Goal: Obtain resource: Download file/media

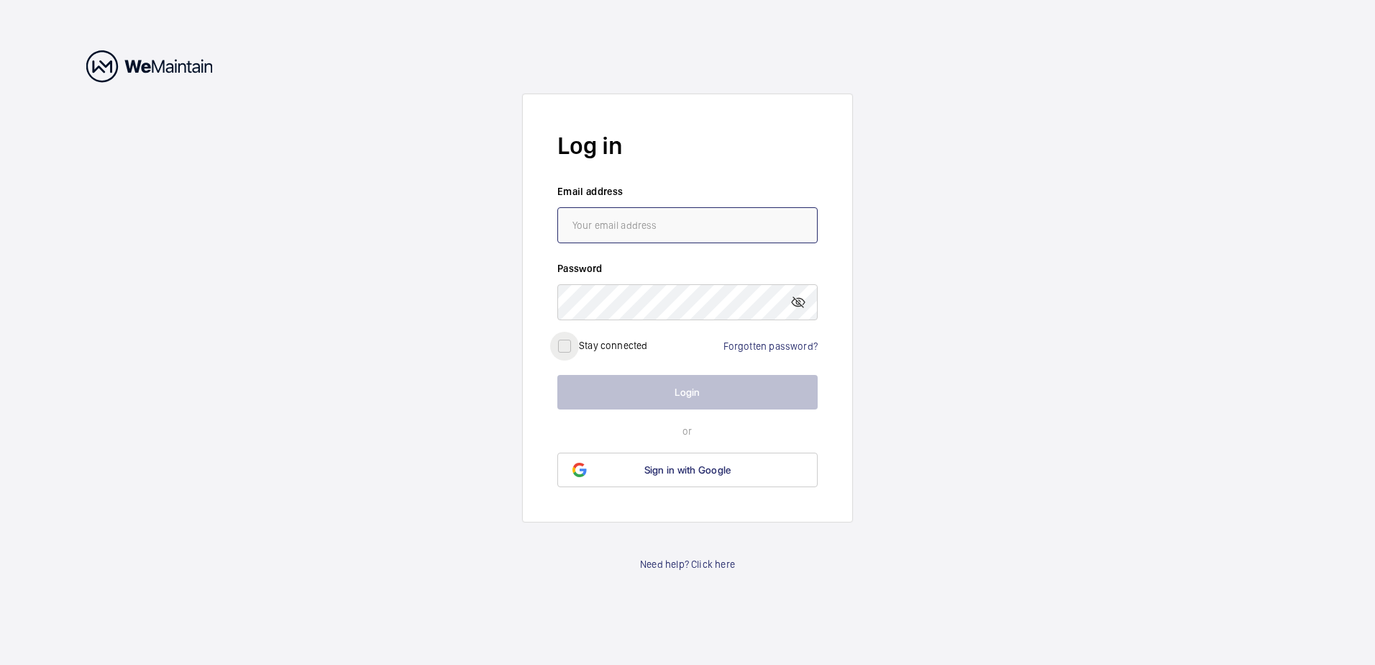
type input "[PERSON_NAME][EMAIL_ADDRESS][DOMAIN_NAME]"
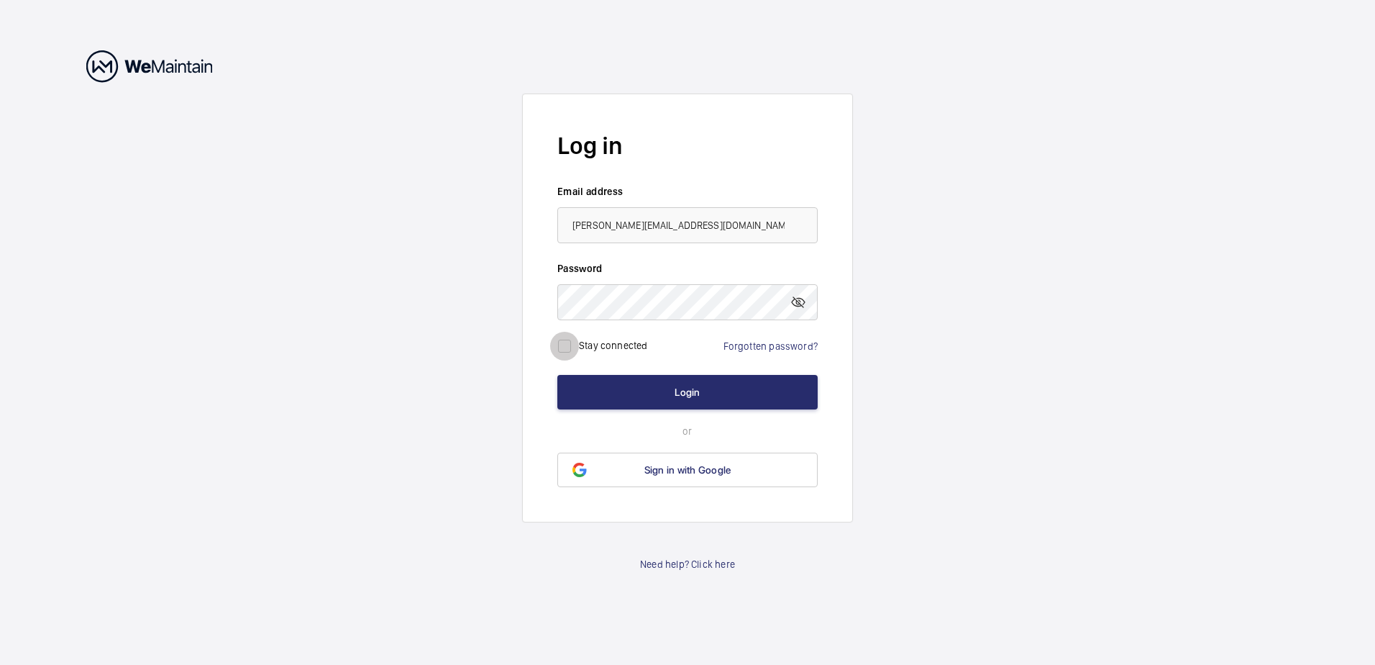
click at [565, 350] on input "checkbox" at bounding box center [564, 346] width 29 height 29
checkbox input "true"
click at [616, 388] on button "Login" at bounding box center [687, 392] width 260 height 35
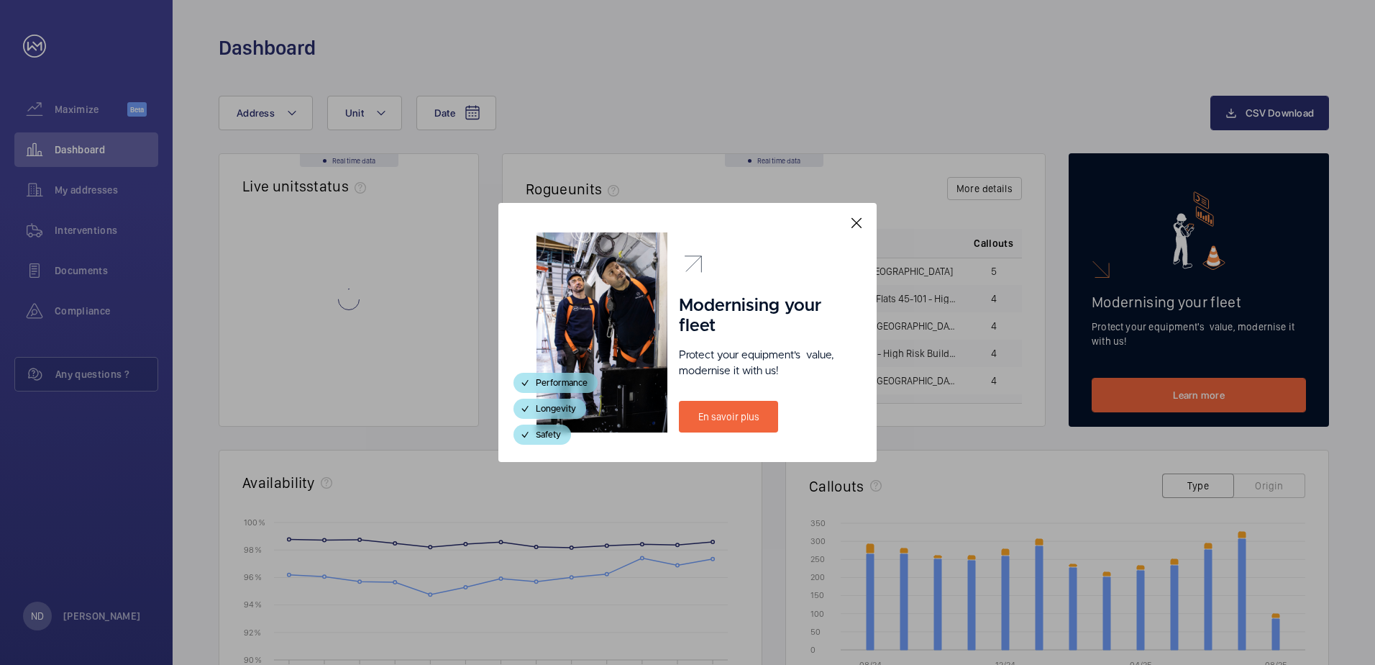
click at [858, 225] on mat-icon at bounding box center [856, 222] width 17 height 17
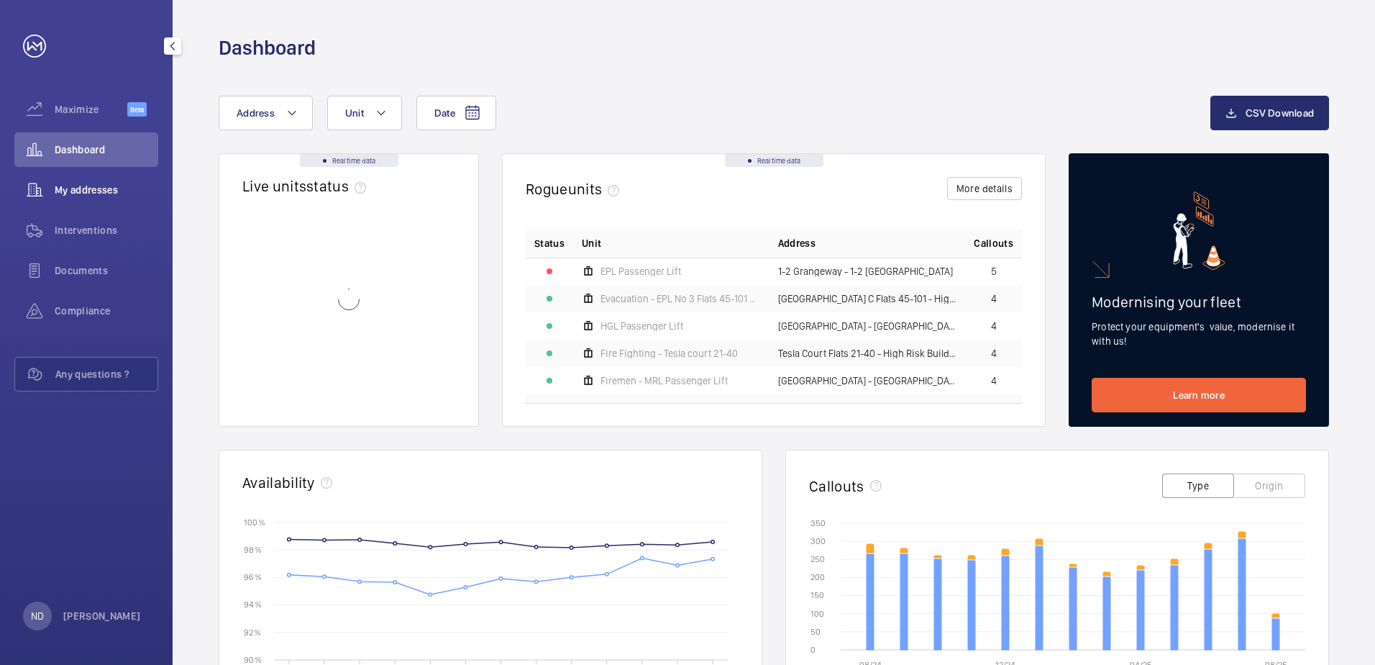
click at [88, 186] on span "My addresses" at bounding box center [107, 190] width 104 height 14
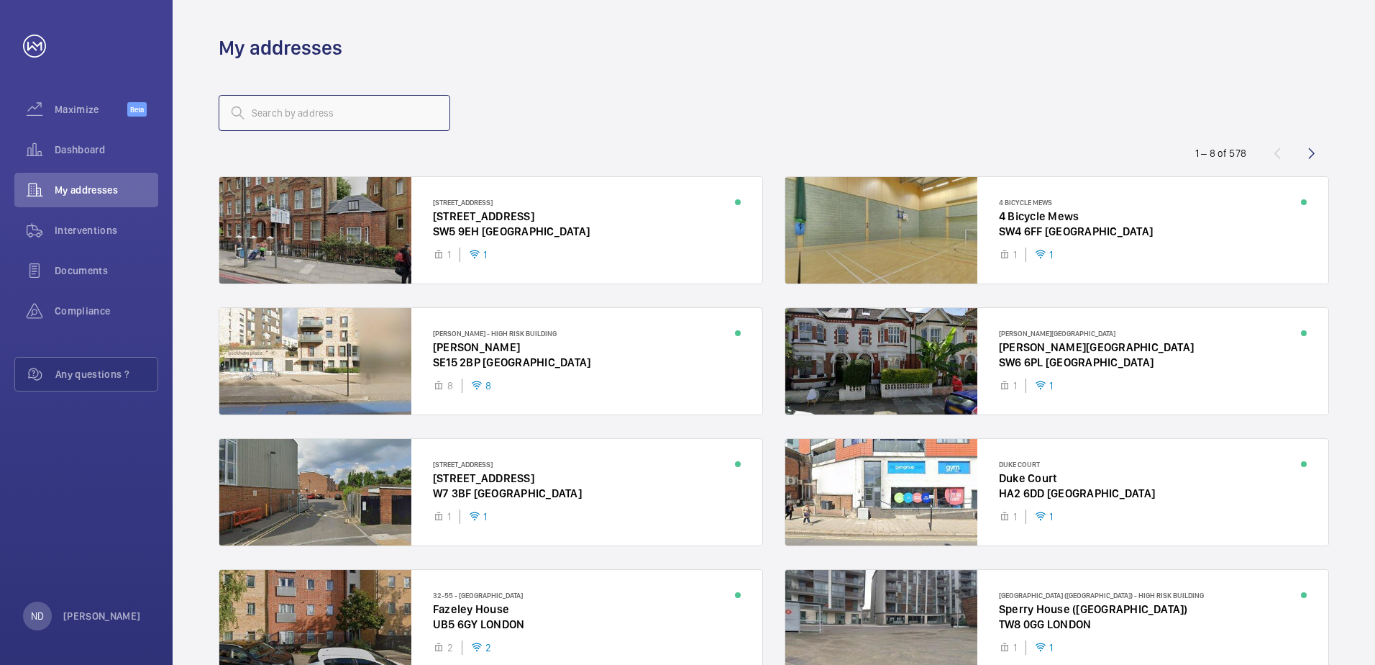
click at [319, 114] on input "text" at bounding box center [335, 113] width 232 height 36
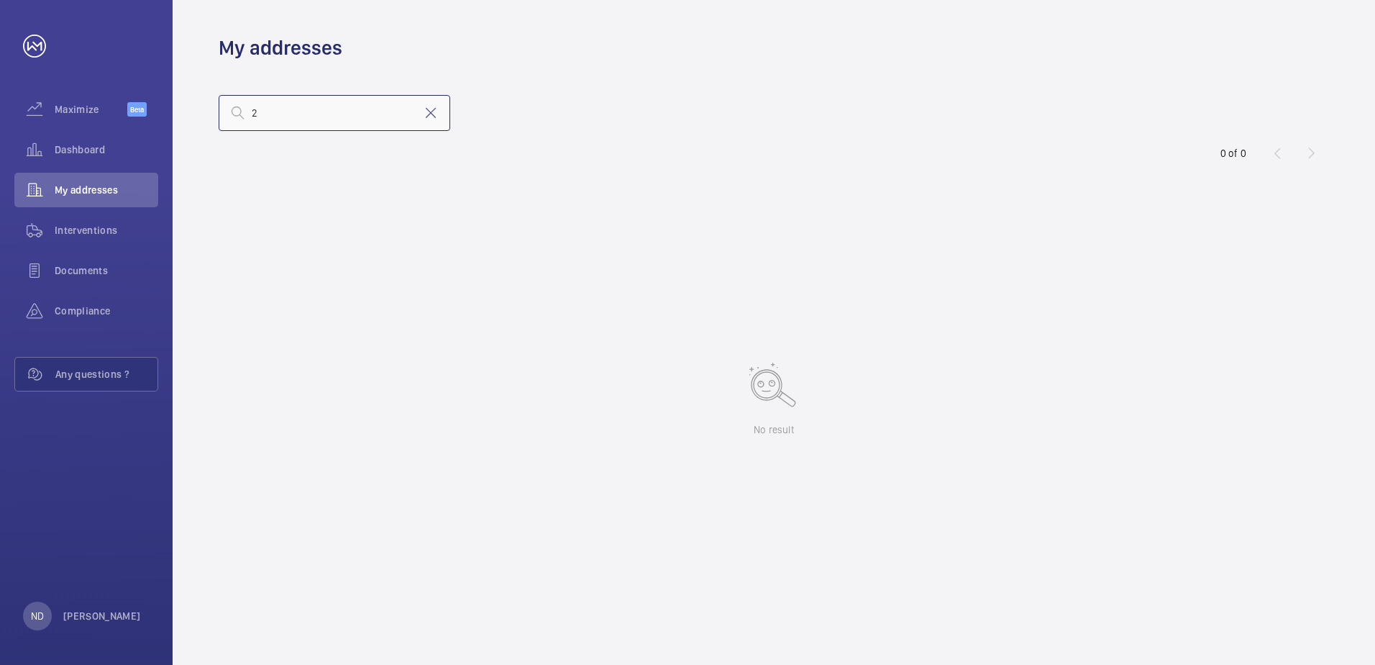
type input "2"
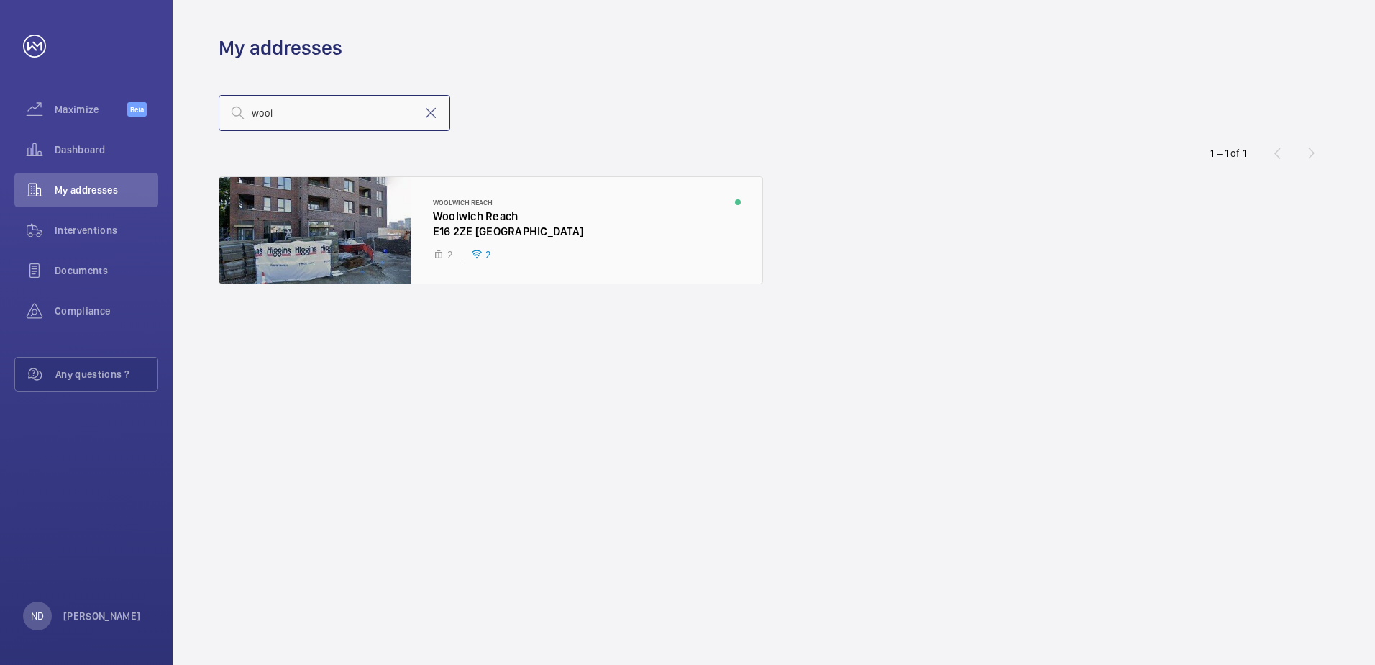
type input "wool"
click at [318, 252] on div at bounding box center [490, 230] width 543 height 106
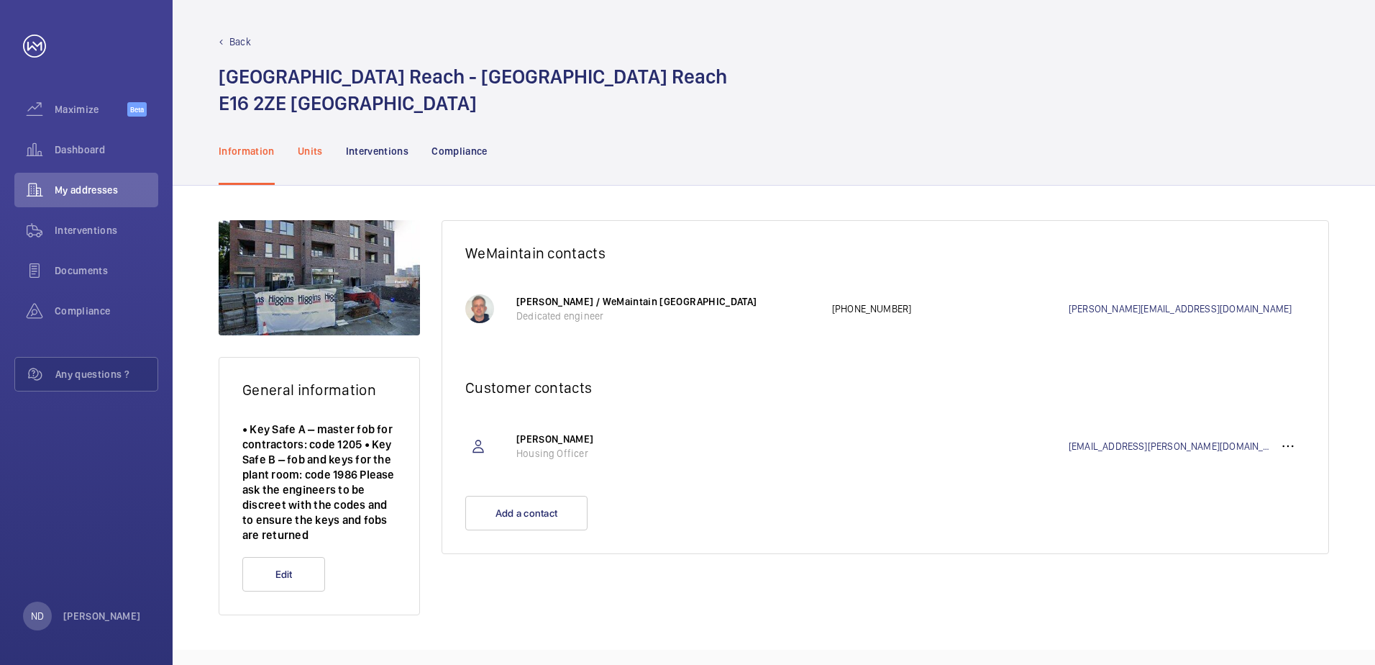
click at [321, 154] on p "Units" at bounding box center [310, 151] width 25 height 14
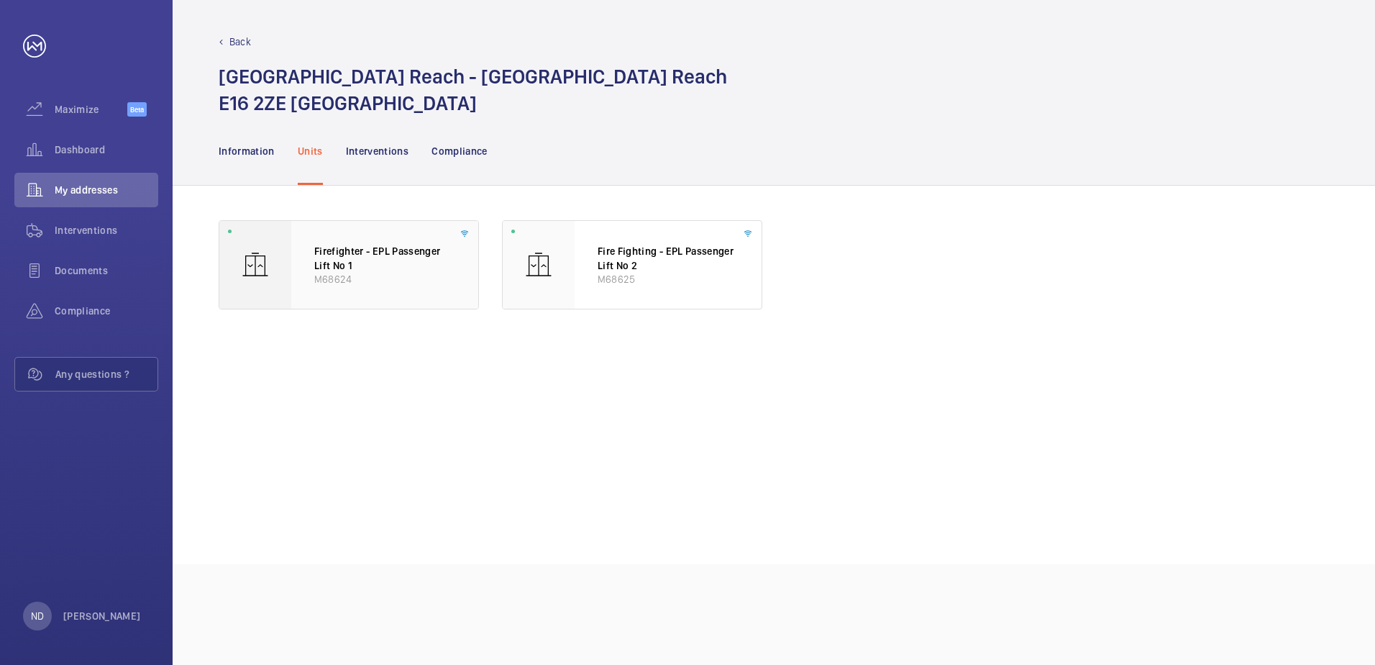
click at [323, 283] on p "M68624" at bounding box center [384, 279] width 141 height 14
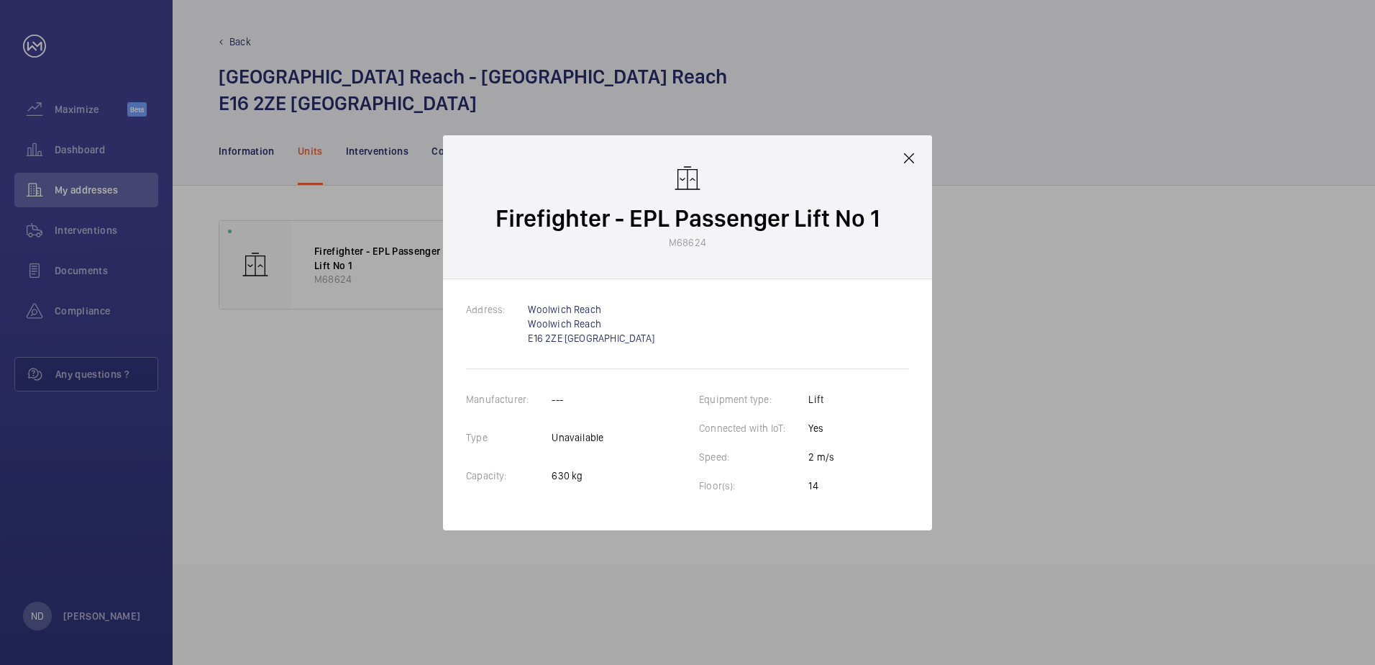
click at [910, 154] on mat-icon at bounding box center [908, 158] width 17 height 17
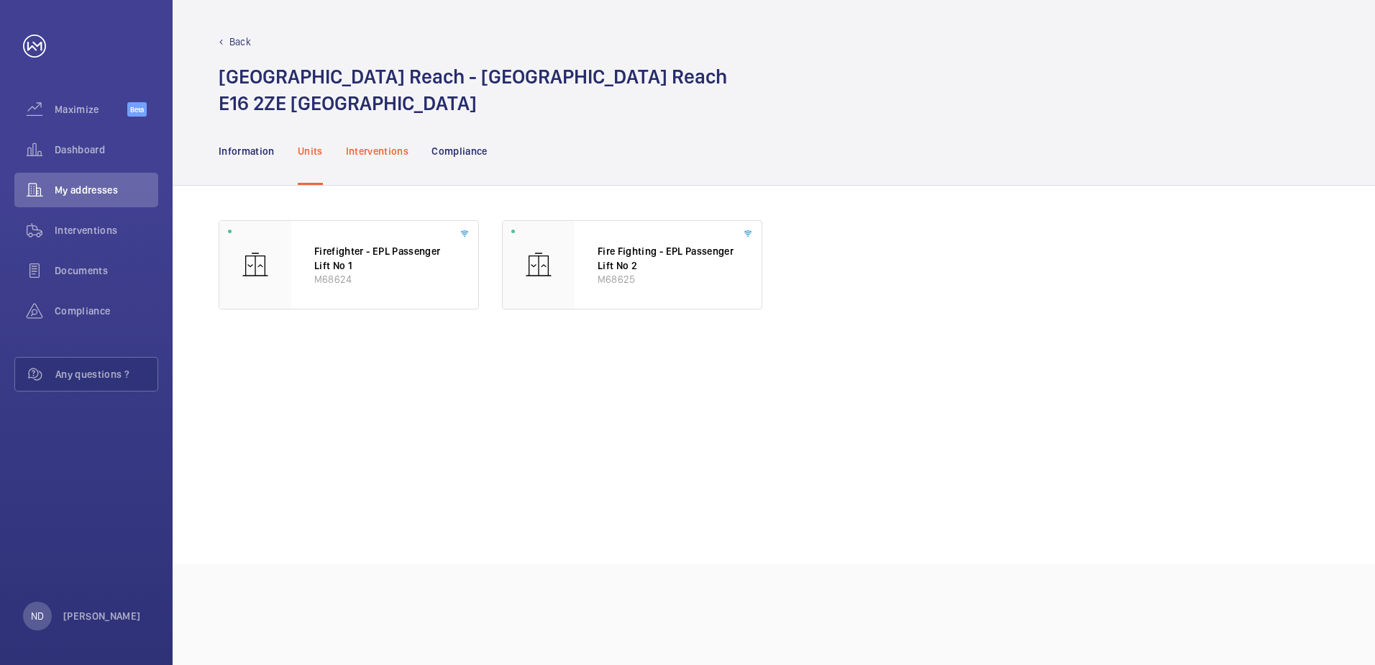
click at [393, 150] on p "Interventions" at bounding box center [377, 151] width 63 height 14
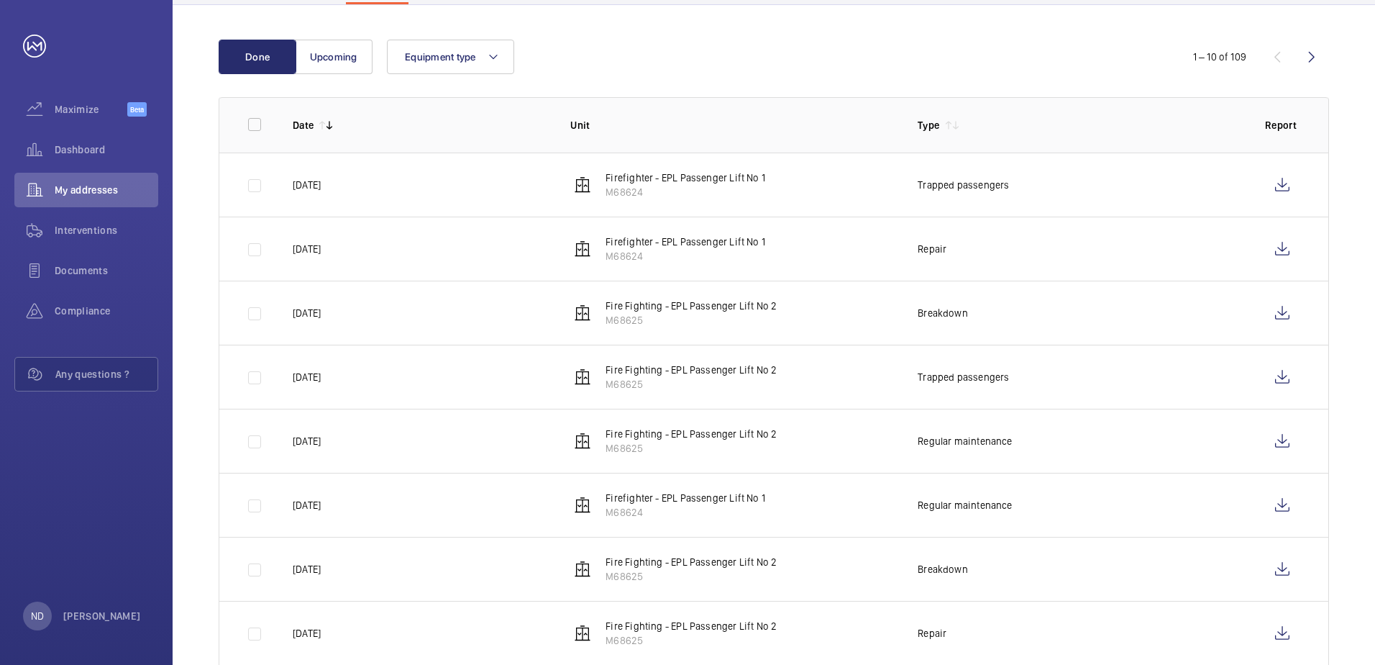
scroll to position [181, 0]
click at [1288, 435] on wm-front-icon-button at bounding box center [1282, 440] width 35 height 35
click at [1281, 516] on wm-front-icon-button at bounding box center [1282, 504] width 35 height 35
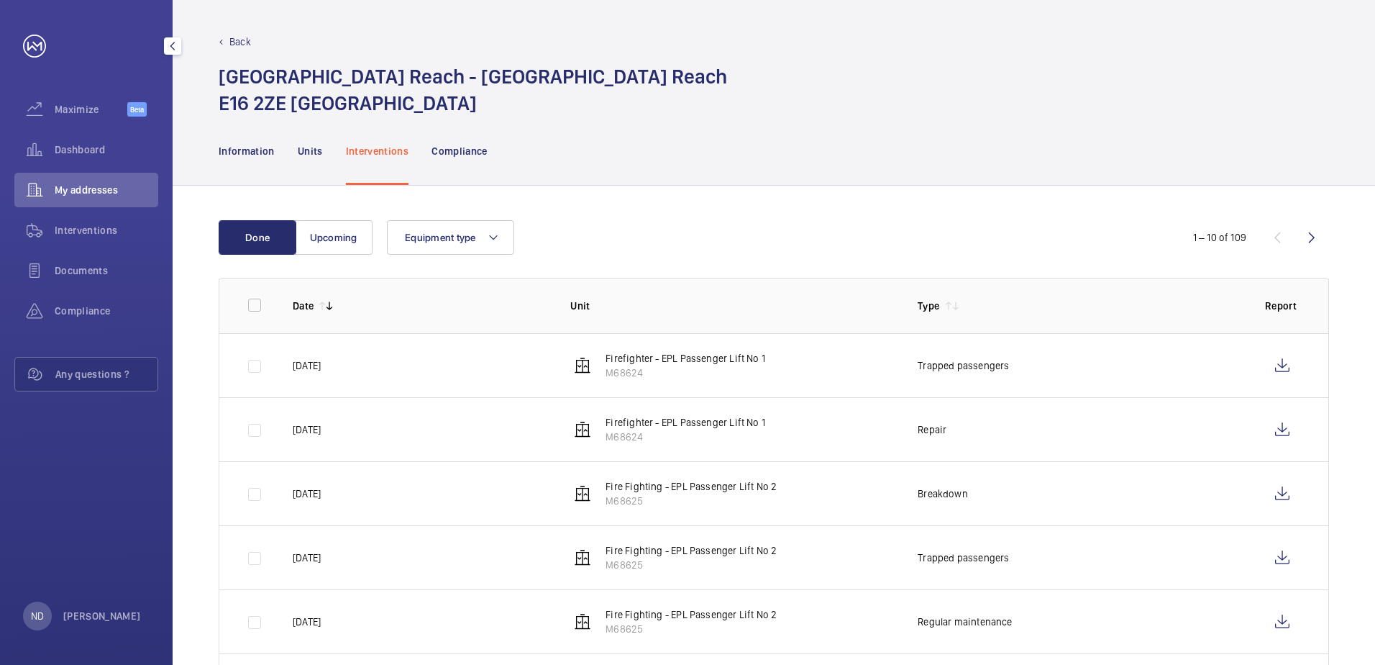
click at [104, 186] on span "My addresses" at bounding box center [107, 190] width 104 height 14
click at [89, 195] on span "My addresses" at bounding box center [107, 190] width 104 height 14
click at [234, 42] on p "Back" at bounding box center [240, 42] width 22 height 14
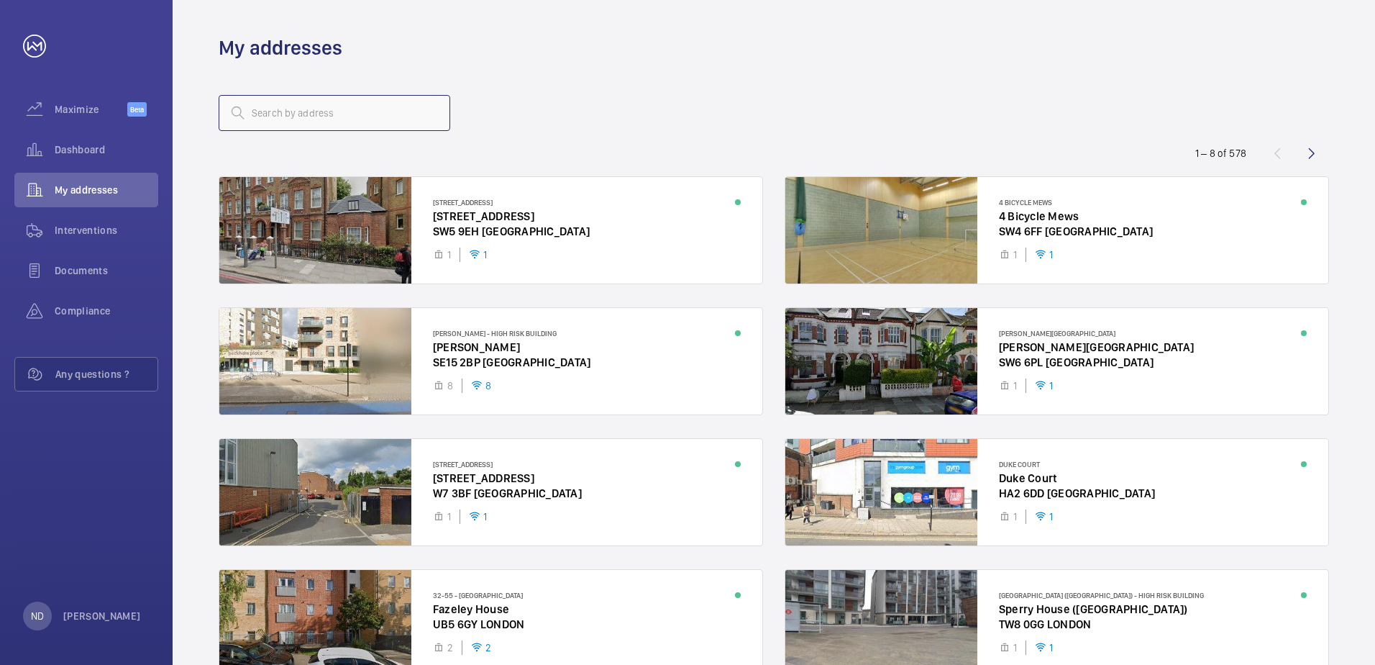
click at [302, 108] on input "text" at bounding box center [335, 113] width 232 height 36
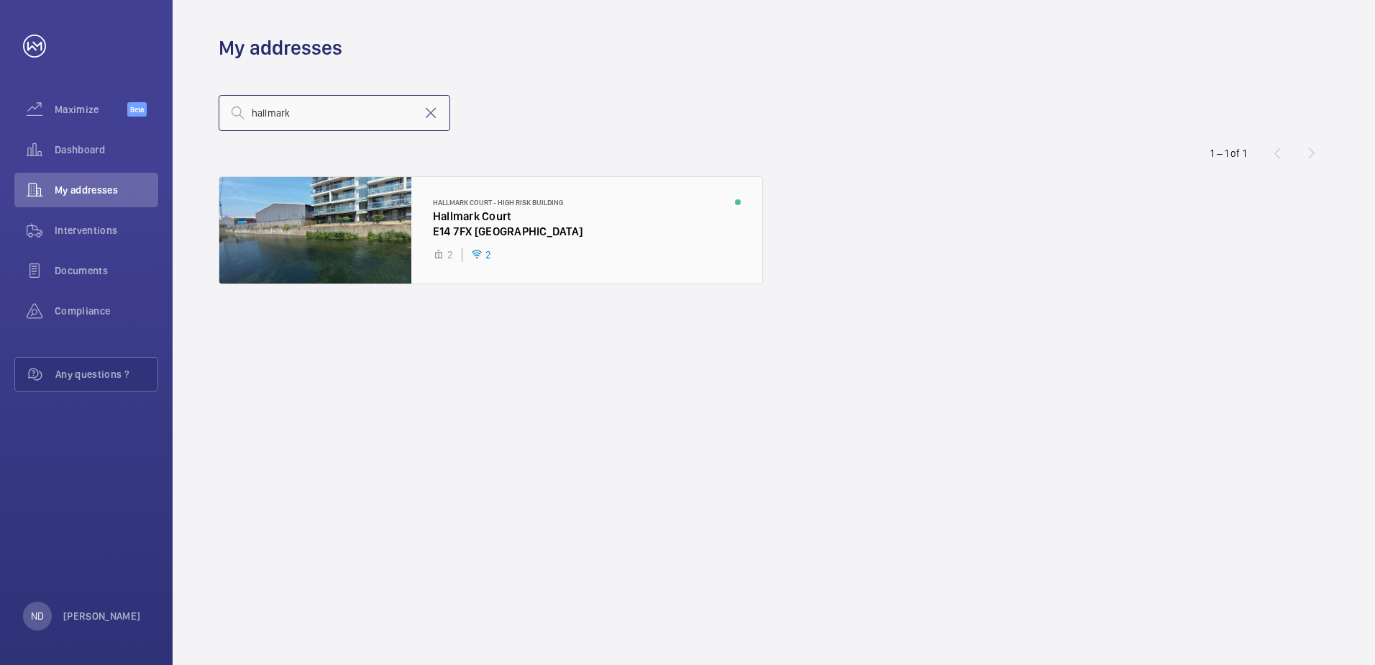
type input "hallmark"
click at [309, 216] on div at bounding box center [490, 230] width 543 height 106
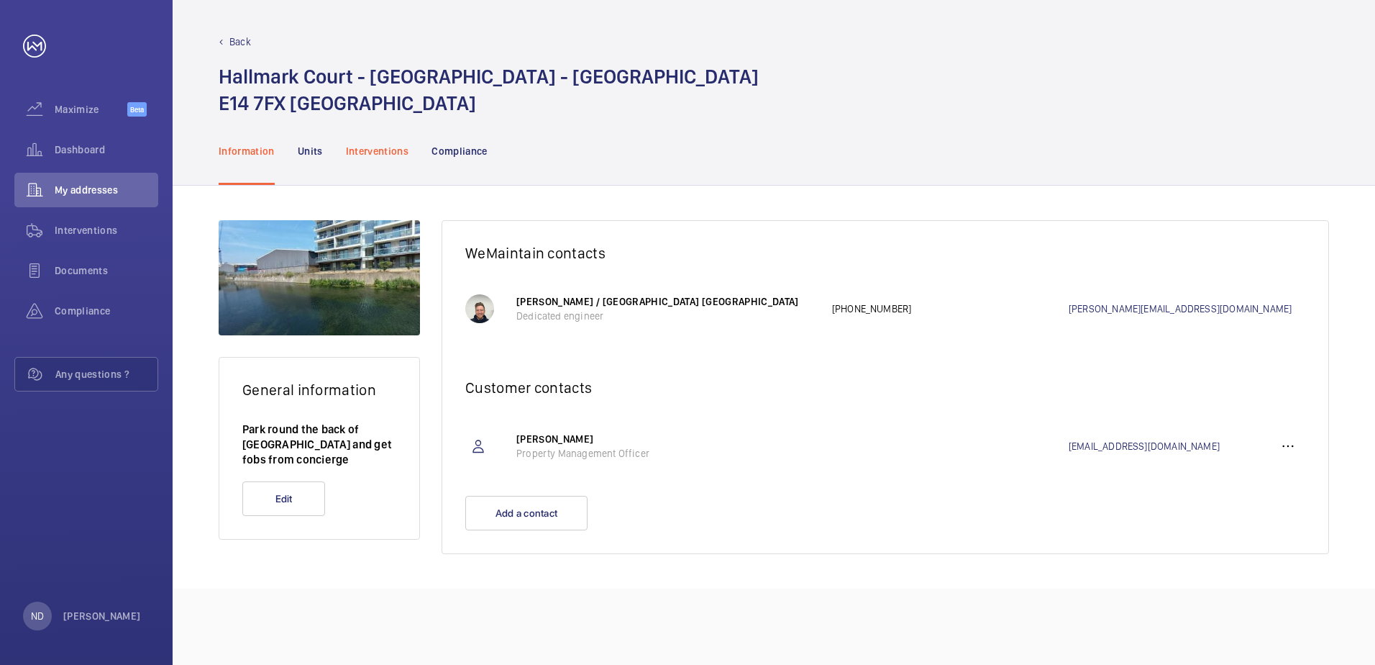
click at [354, 149] on p "Interventions" at bounding box center [377, 151] width 63 height 14
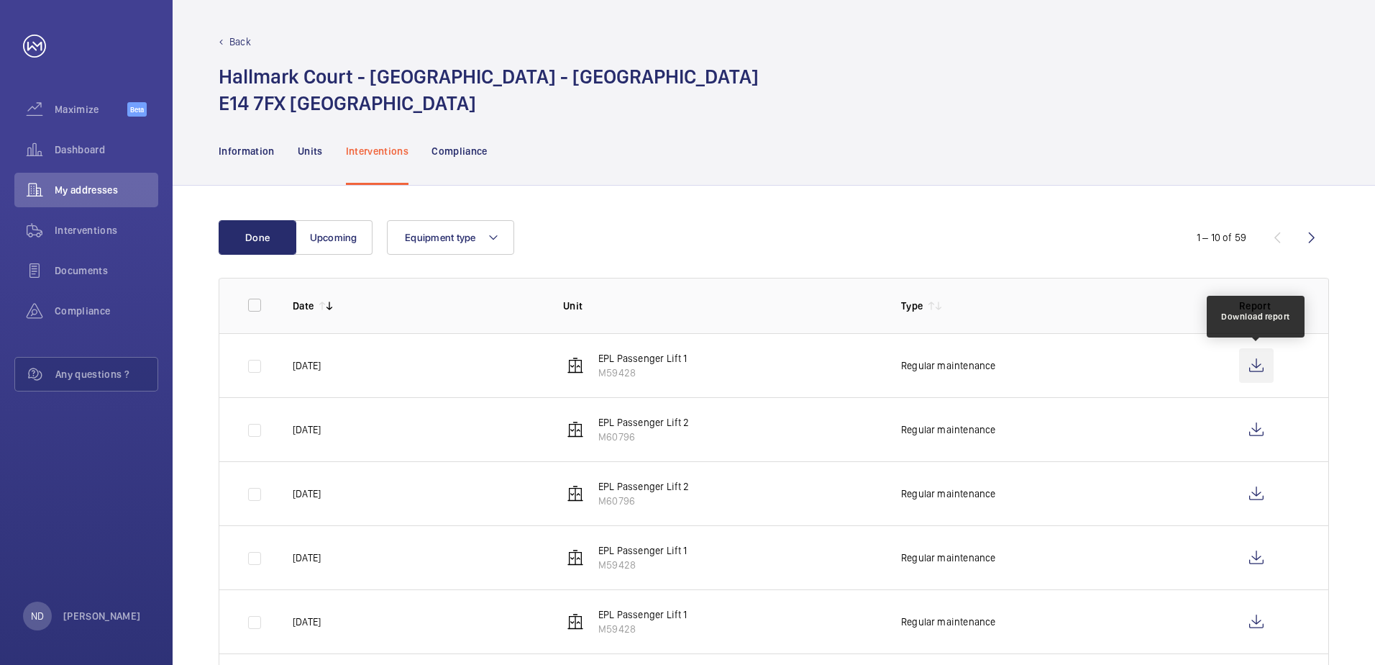
click at [1267, 363] on wm-front-icon-button at bounding box center [1256, 365] width 35 height 35
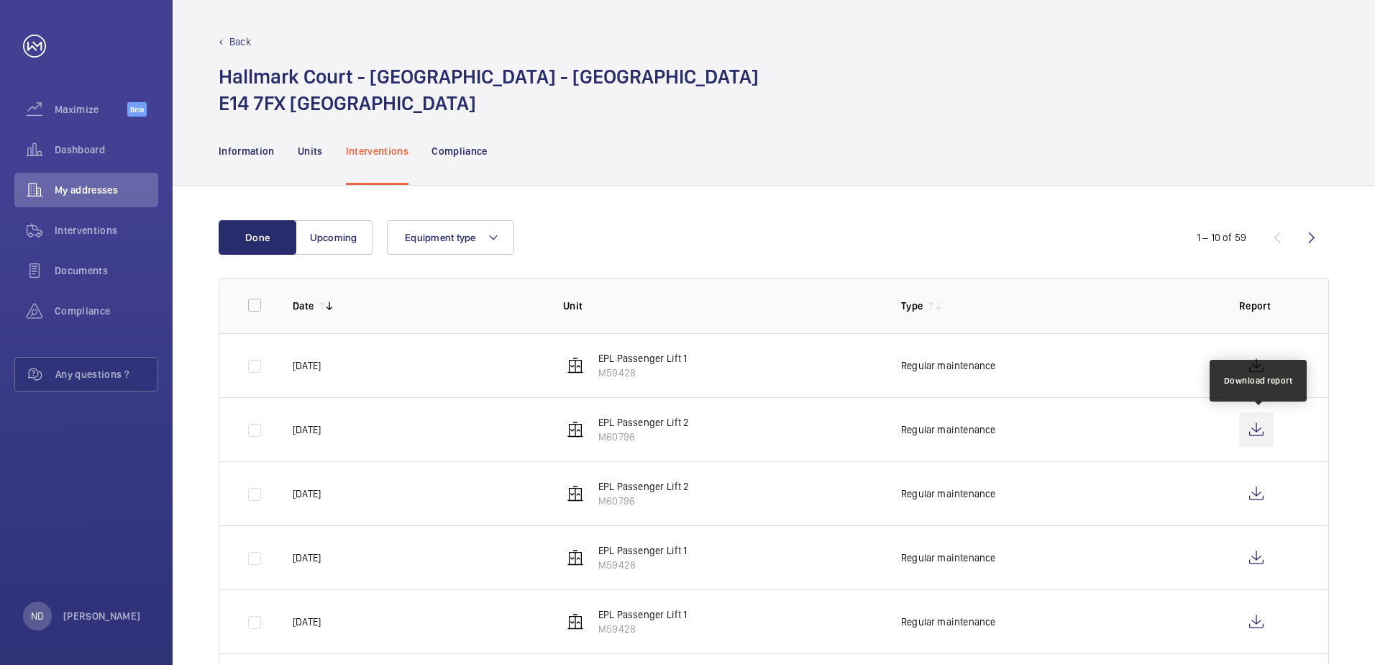
click at [1259, 441] on wm-front-icon-button at bounding box center [1256, 429] width 35 height 35
